Goal: Task Accomplishment & Management: Manage account settings

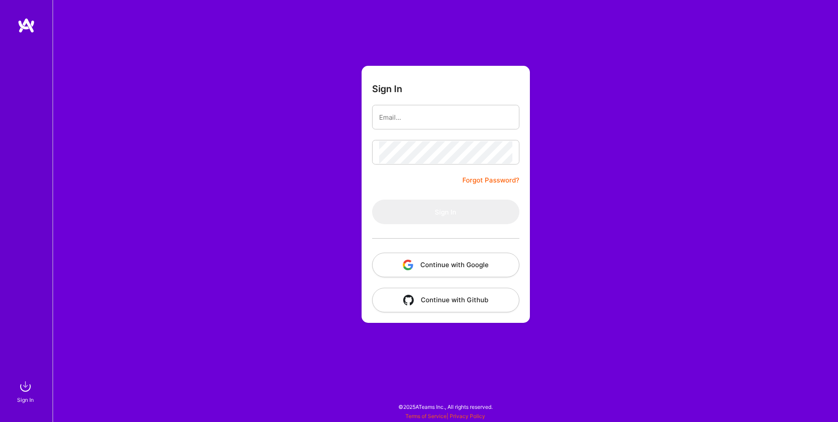
click at [442, 265] on button "Continue with Google" at bounding box center [445, 264] width 147 height 25
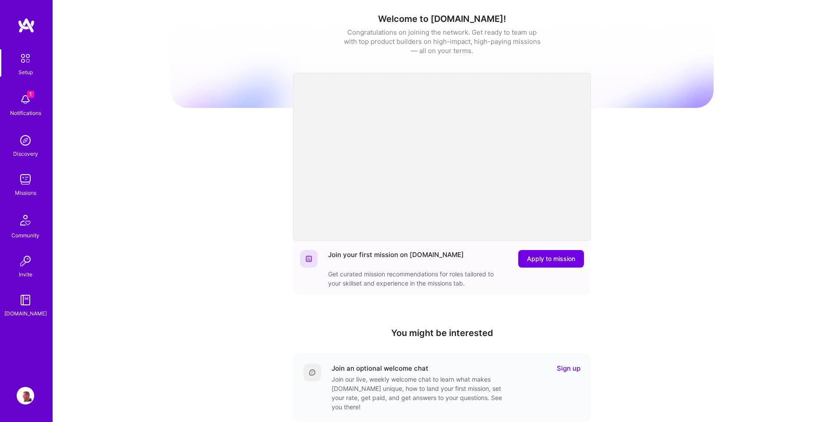
click at [22, 179] on img at bounding box center [26, 179] width 18 height 18
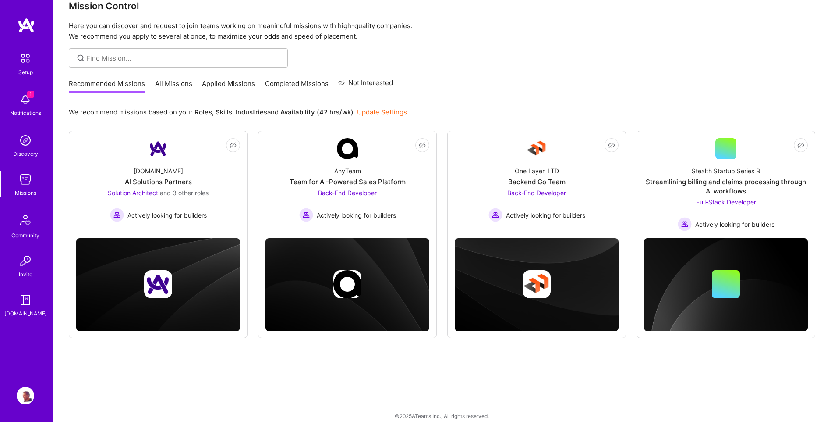
scroll to position [26, 0]
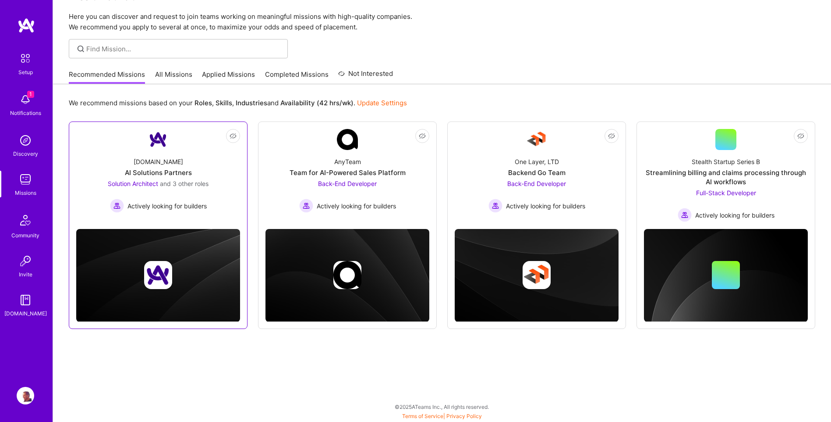
click at [171, 187] on span "and 3 other roles" at bounding box center [184, 183] width 49 height 7
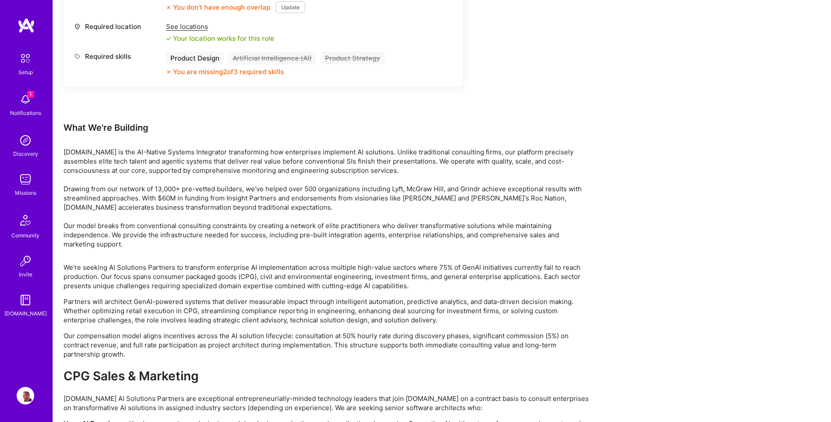
scroll to position [1446, 0]
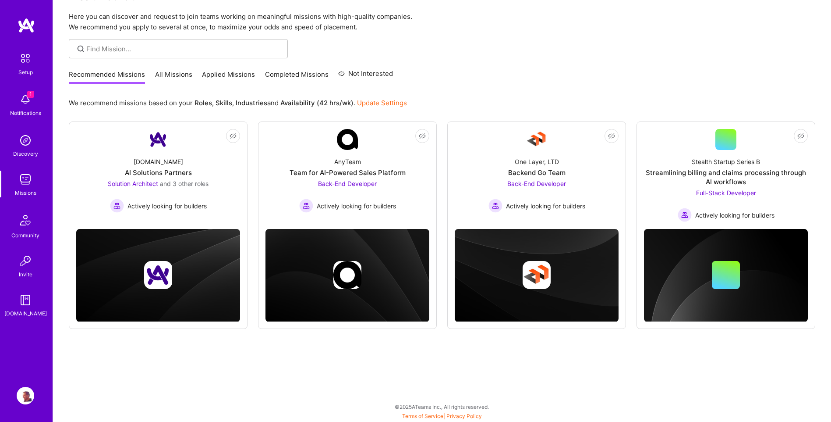
scroll to position [26, 0]
click at [715, 192] on span "Full-Stack Developer" at bounding box center [726, 192] width 60 height 7
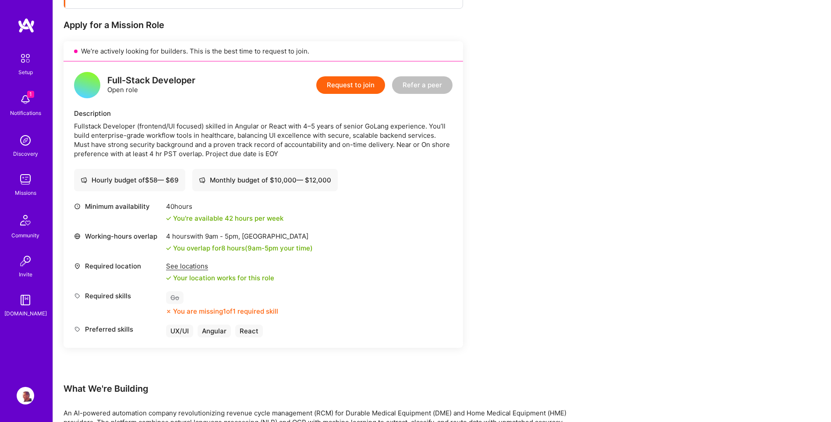
scroll to position [175, 0]
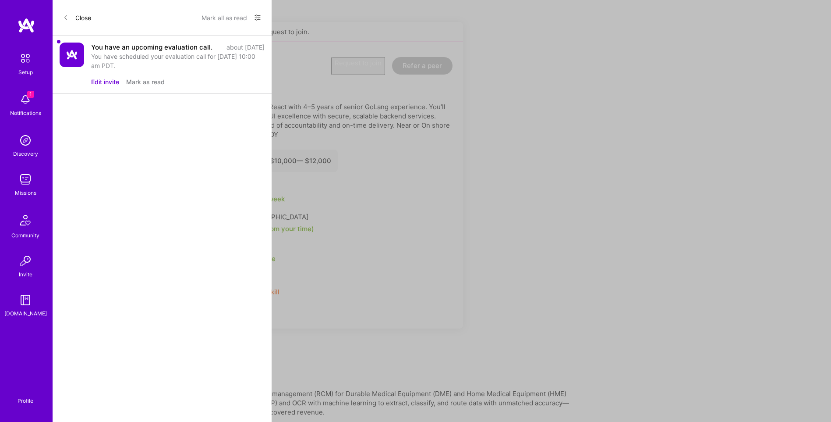
scroll to position [26, 0]
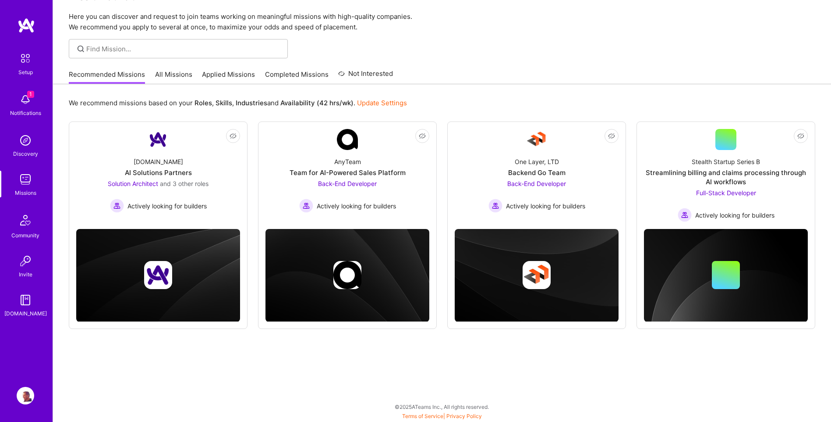
click at [179, 73] on link "All Missions" at bounding box center [173, 77] width 37 height 14
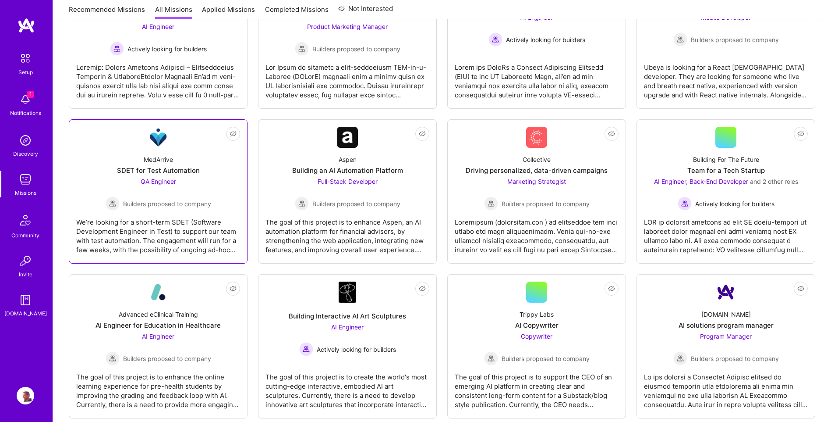
scroll to position [219, 0]
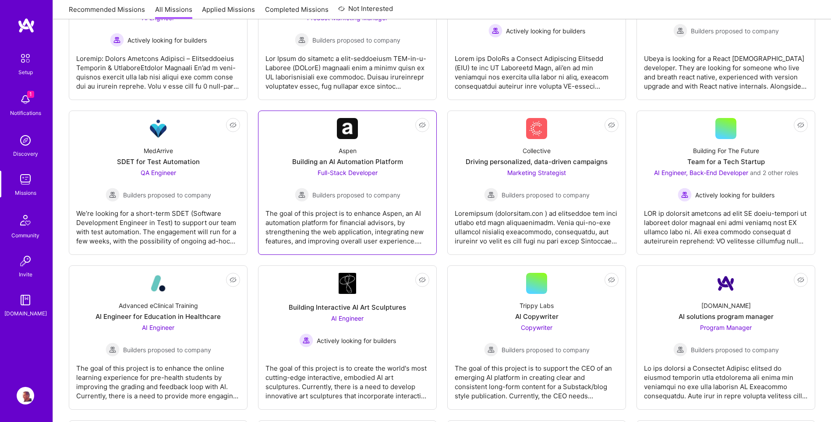
click at [375, 172] on span "Full-Stack Developer" at bounding box center [348, 172] width 60 height 7
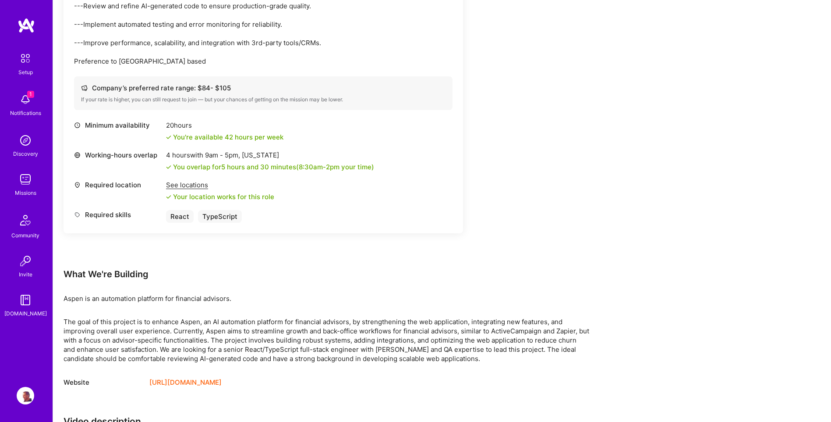
scroll to position [232, 0]
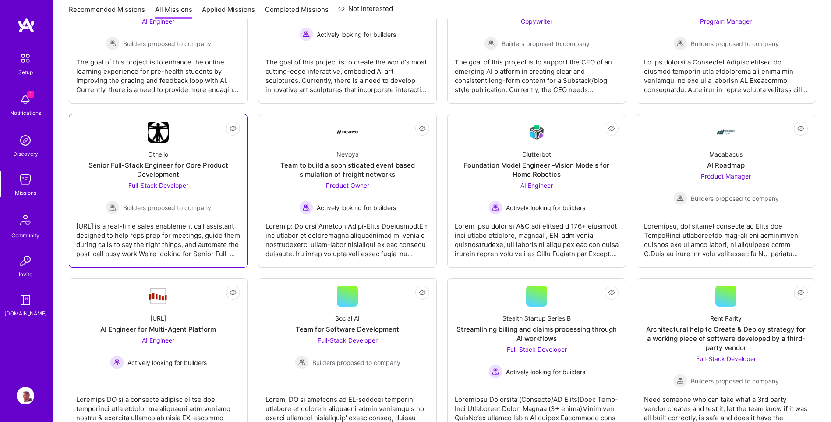
scroll to position [526, 0]
click at [143, 182] on span "Full-Stack Developer" at bounding box center [158, 184] width 60 height 7
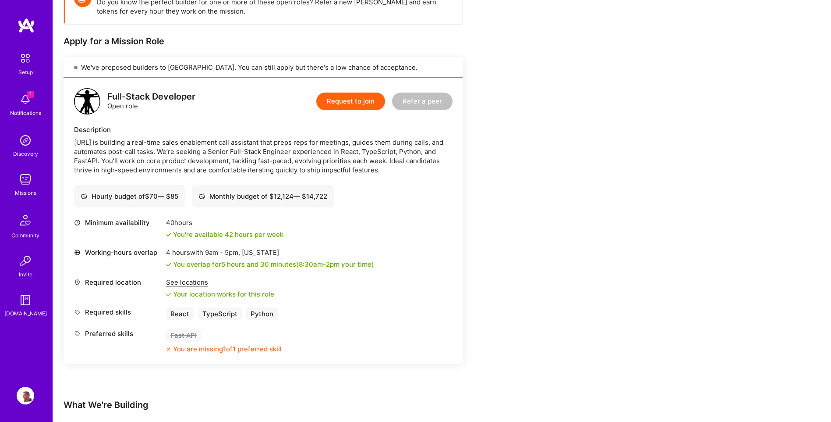
scroll to position [175, 0]
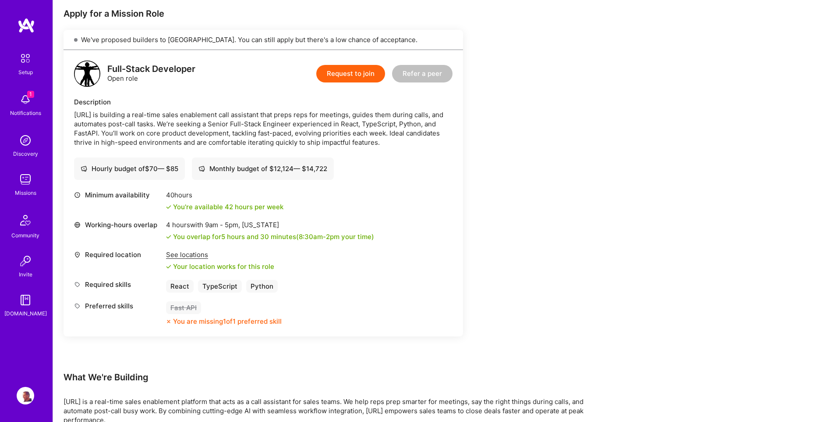
click at [20, 395] on img at bounding box center [26, 395] width 18 height 18
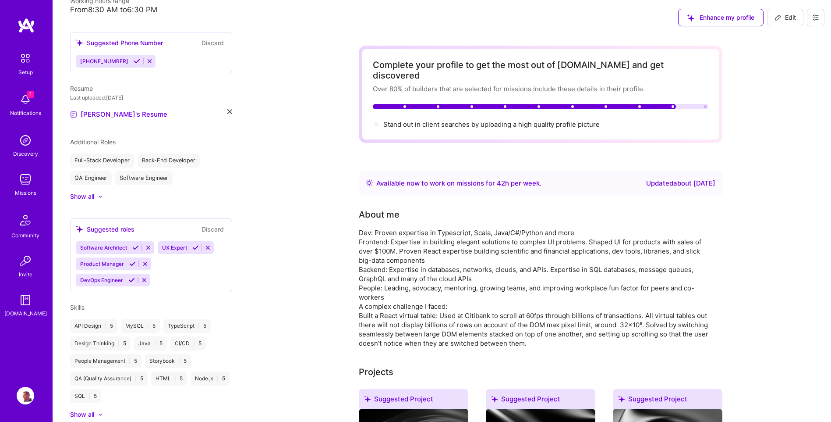
scroll to position [307, 0]
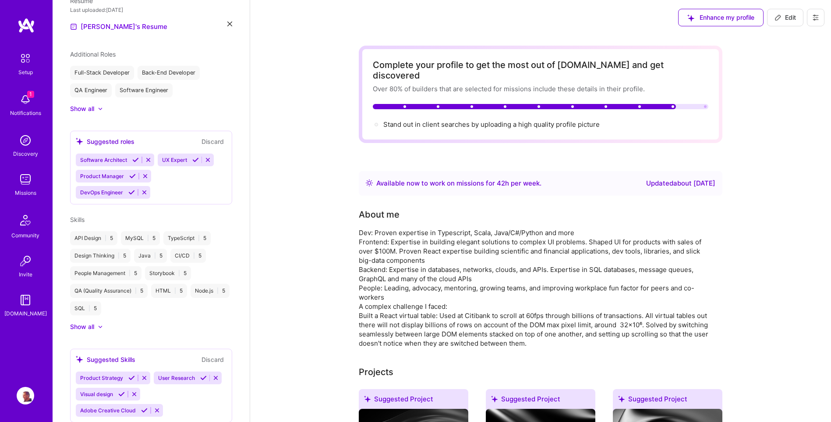
click at [84, 322] on div "Show all" at bounding box center [82, 326] width 24 height 9
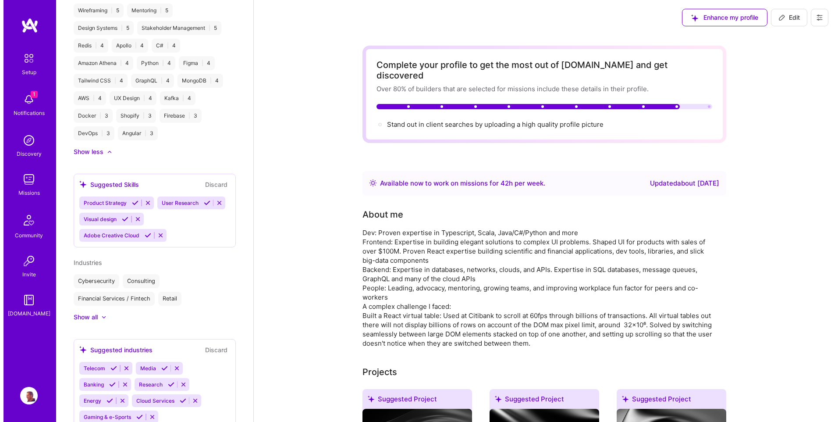
scroll to position [745, 0]
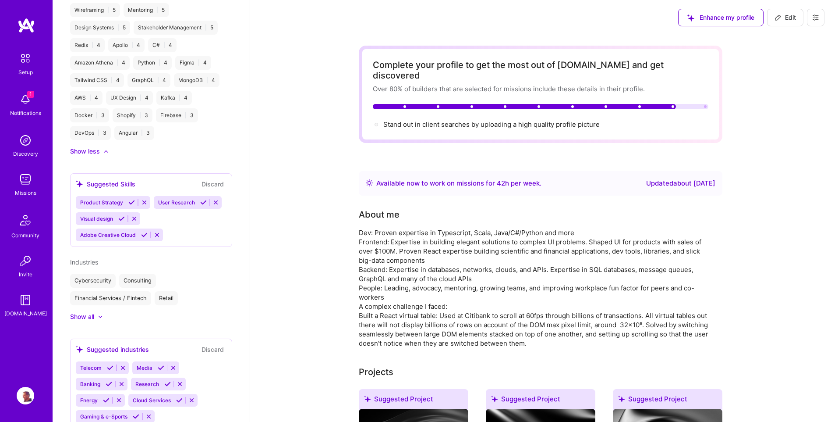
click at [22, 394] on img at bounding box center [26, 395] width 18 height 18
click at [29, 397] on img at bounding box center [26, 395] width 18 height 18
click at [818, 18] on icon at bounding box center [815, 17] width 5 height 1
click at [780, 80] on button "Log Out" at bounding box center [792, 82] width 66 height 22
